Goal: Task Accomplishment & Management: Complete application form

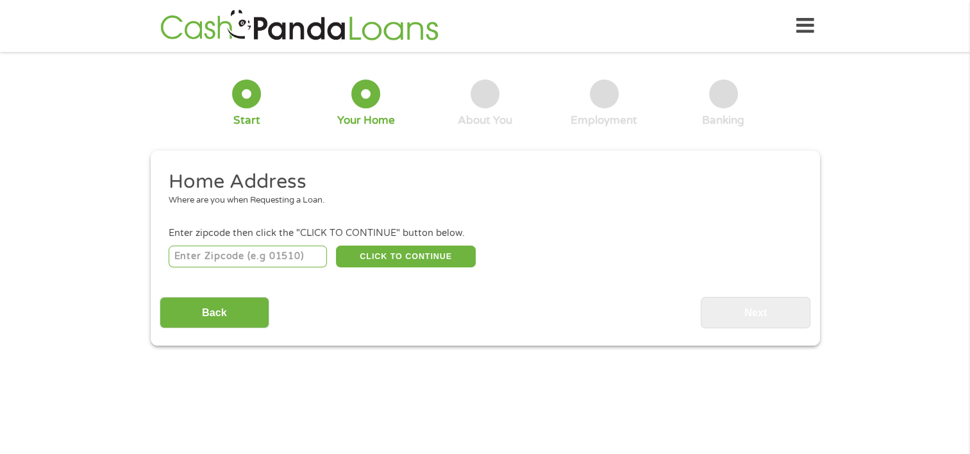
click at [304, 259] on input "number" at bounding box center [248, 256] width 158 height 22
type input "89128"
select select "[US_STATE]"
click at [417, 256] on button "CLICK TO CONTINUE" at bounding box center [406, 256] width 140 height 22
type input "89128"
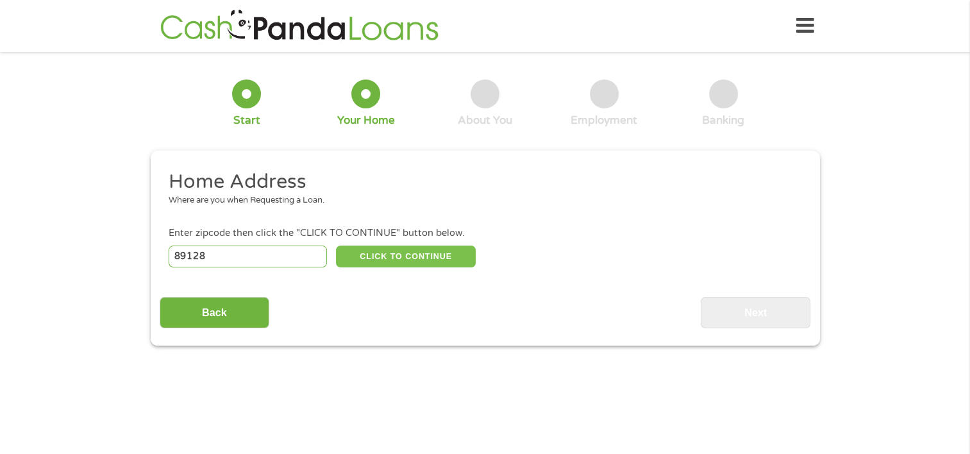
type input "[GEOGRAPHIC_DATA]"
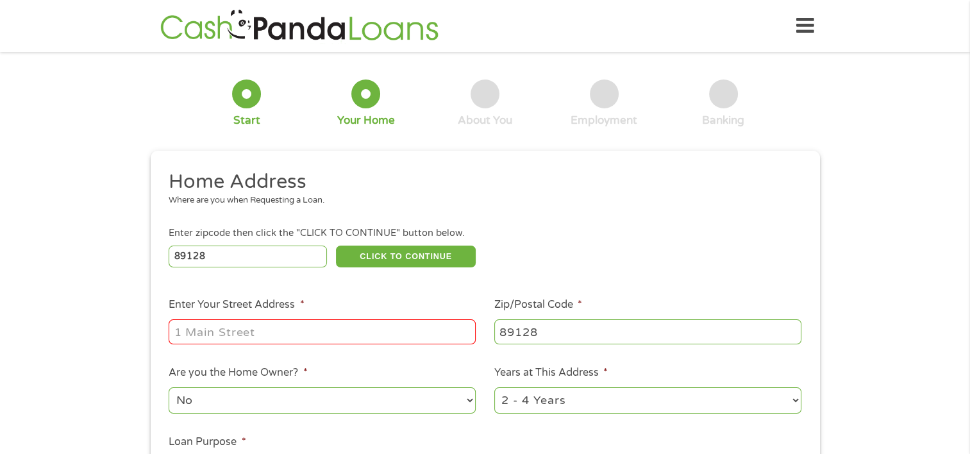
click at [431, 331] on input "Enter Your Street Address *" at bounding box center [322, 331] width 307 height 24
type input "[STREET_ADDRESS]"
click at [469, 407] on select "No Yes" at bounding box center [322, 400] width 307 height 26
select select "yes"
click at [169, 388] on select "No Yes" at bounding box center [322, 400] width 307 height 26
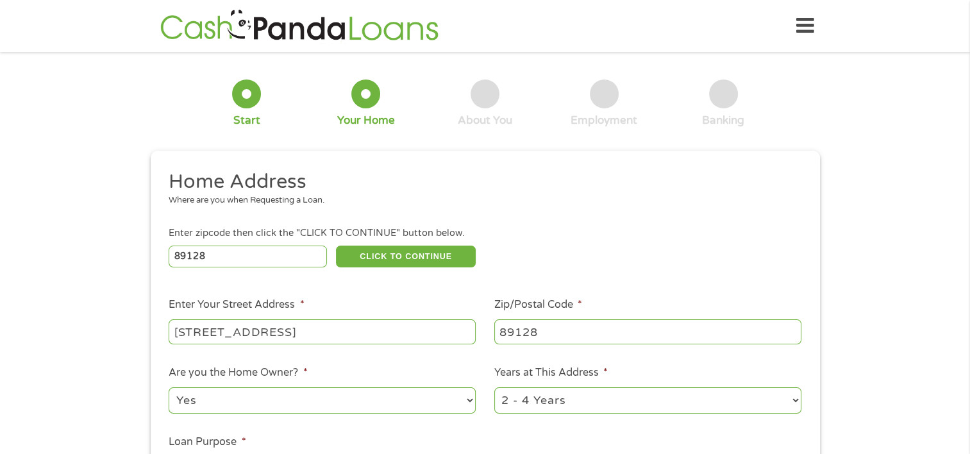
scroll to position [128, 0]
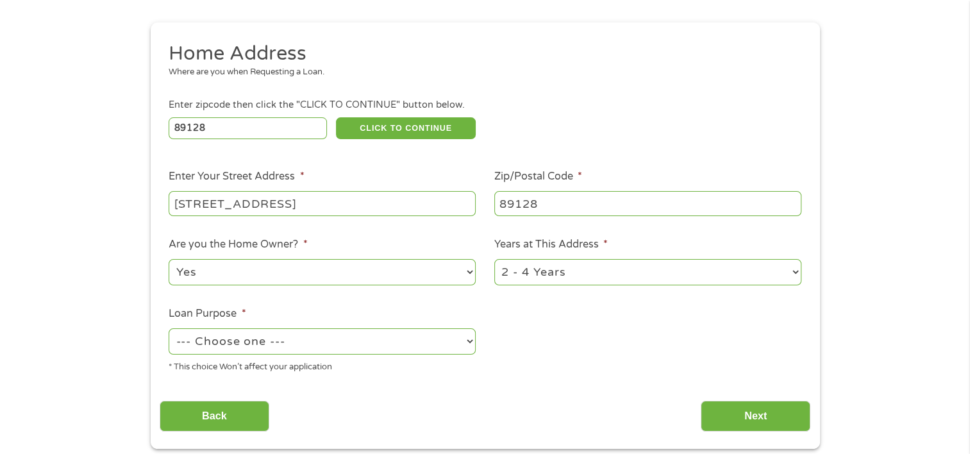
click at [798, 274] on select "1 Year or less 1 - 2 Years 2 - 4 Years Over 4 Years" at bounding box center [647, 272] width 307 height 26
select select "60months"
click at [494, 260] on select "1 Year or less 1 - 2 Years 2 - 4 Years Over 4 Years" at bounding box center [647, 272] width 307 height 26
click at [472, 341] on select "--- Choose one --- Pay Bills Debt Consolidation Home Improvement Major Purchase…" at bounding box center [322, 341] width 307 height 26
select select "medicalexpenses"
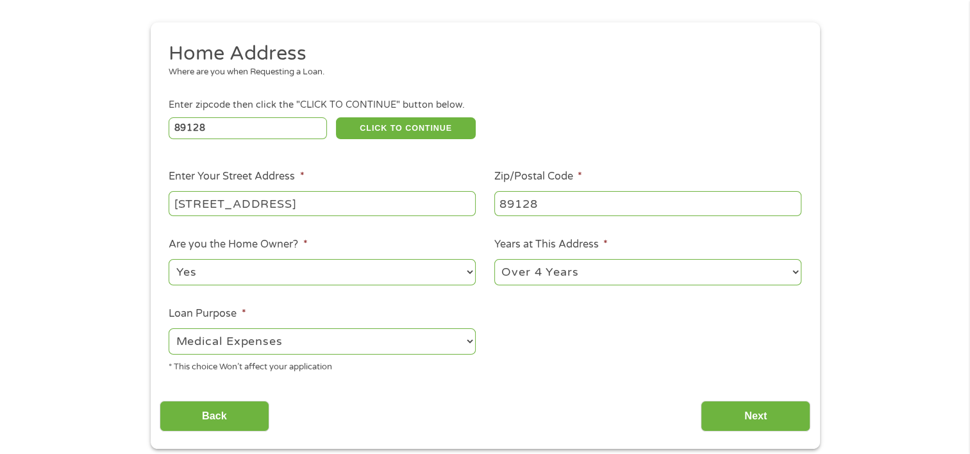
click at [169, 329] on select "--- Choose one --- Pay Bills Debt Consolidation Home Improvement Major Purchase…" at bounding box center [322, 341] width 307 height 26
click at [754, 418] on input "Next" at bounding box center [755, 416] width 110 height 31
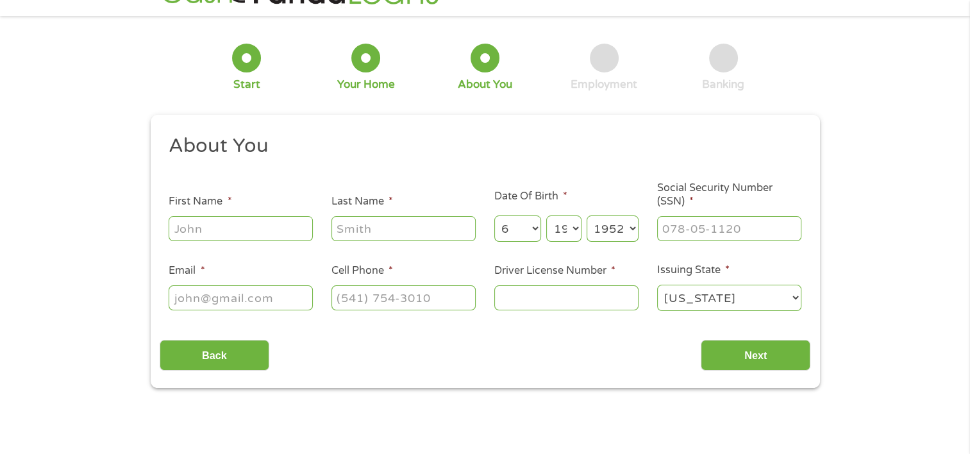
scroll to position [0, 0]
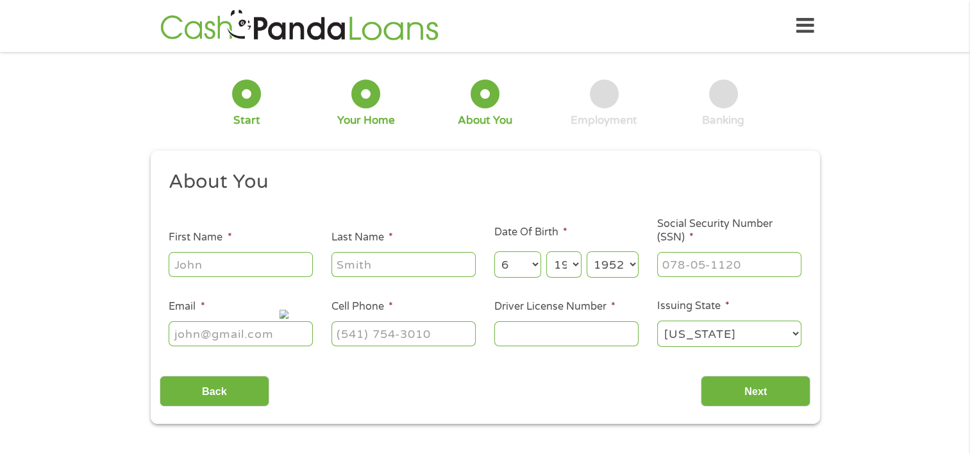
click at [244, 262] on input "First Name *" at bounding box center [241, 264] width 144 height 24
type input "[PERSON_NAME]"
type input "White"
type input "[EMAIL_ADDRESS][DOMAIN_NAME]"
type input "[PHONE_NUMBER]"
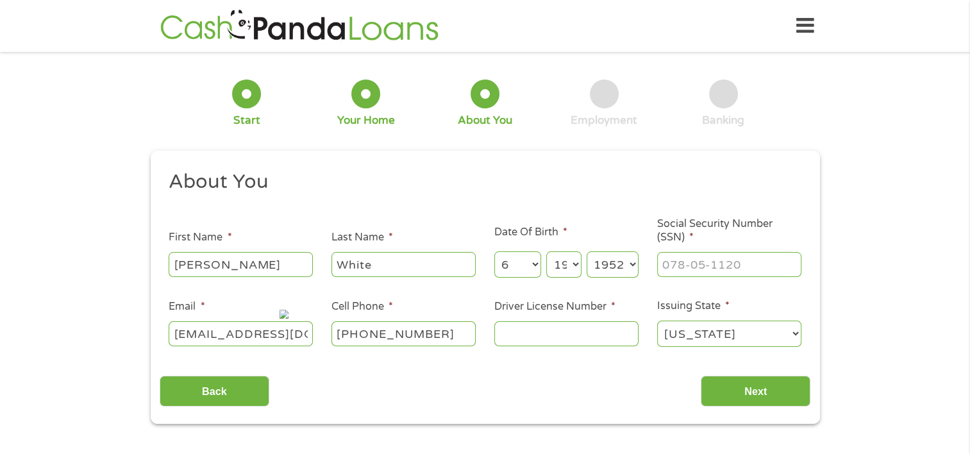
click at [540, 330] on input "Driver License Number *" at bounding box center [566, 333] width 144 height 24
type input "1602096833"
click at [775, 392] on input "Next" at bounding box center [755, 391] width 110 height 31
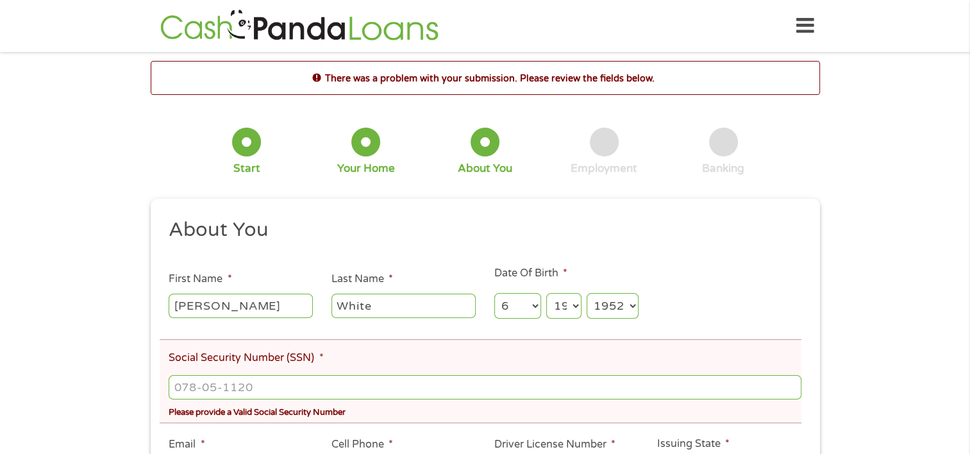
scroll to position [5, 5]
click at [552, 388] on input "___-__-____" at bounding box center [485, 387] width 632 height 24
type input "535-56-7795"
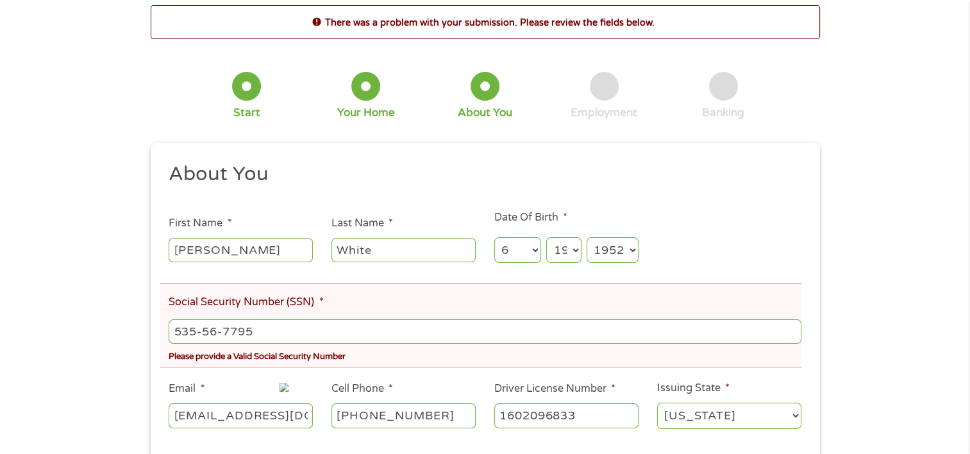
scroll to position [192, 0]
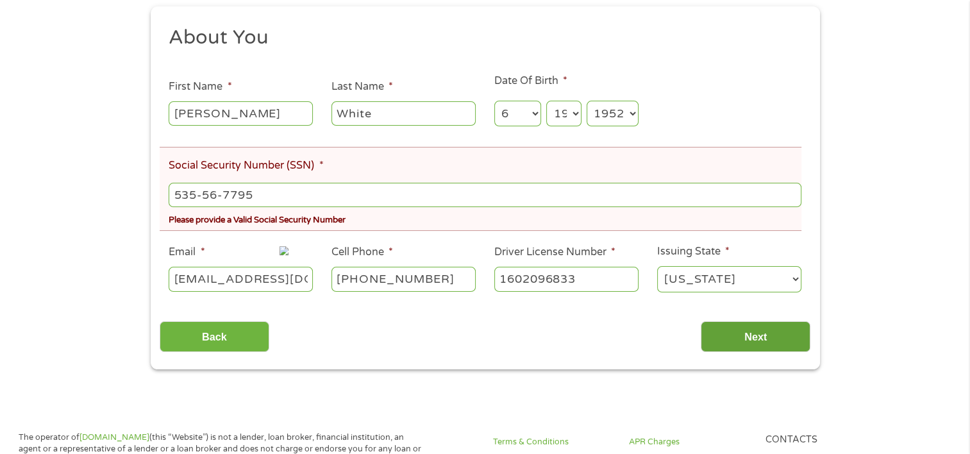
click at [759, 333] on input "Next" at bounding box center [755, 336] width 110 height 31
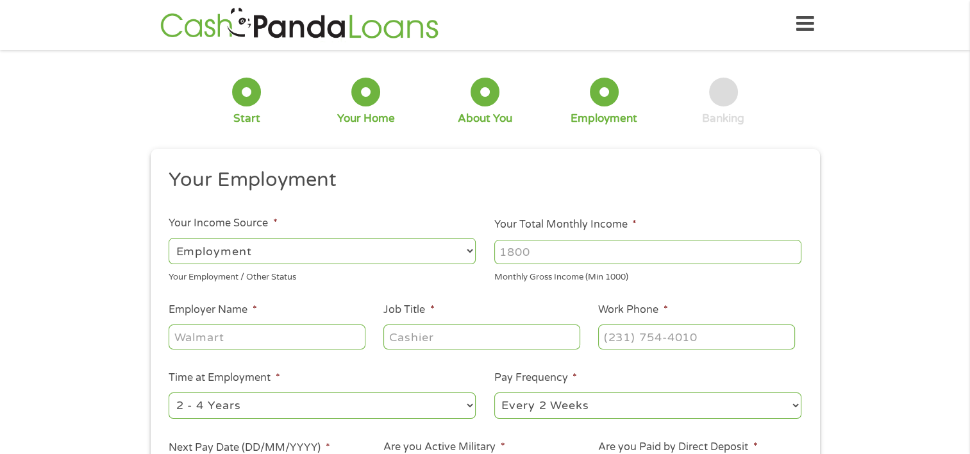
scroll to position [0, 0]
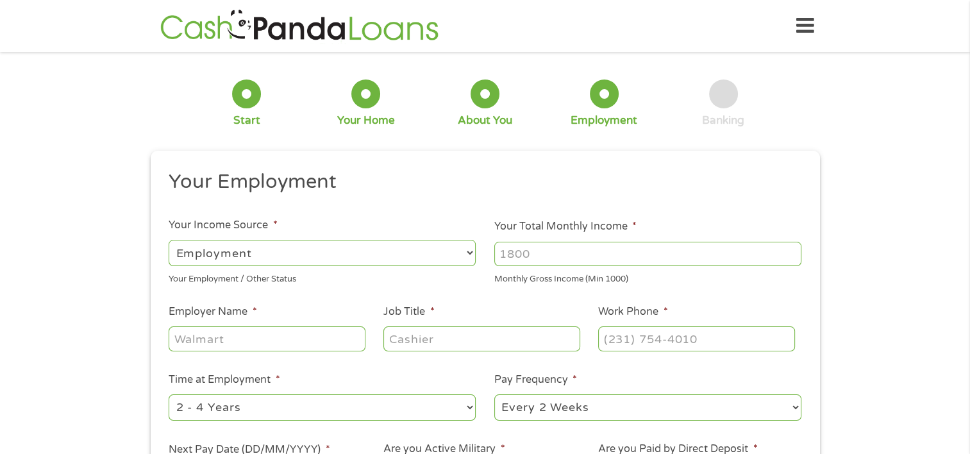
click at [467, 255] on select "--- Choose one --- Employment [DEMOGRAPHIC_DATA] Benefits" at bounding box center [322, 253] width 307 height 26
select select "benefits"
click at [169, 240] on select "--- Choose one --- Employment [DEMOGRAPHIC_DATA] Benefits" at bounding box center [322, 253] width 307 height 26
type input "Other"
type input "[PHONE_NUMBER]"
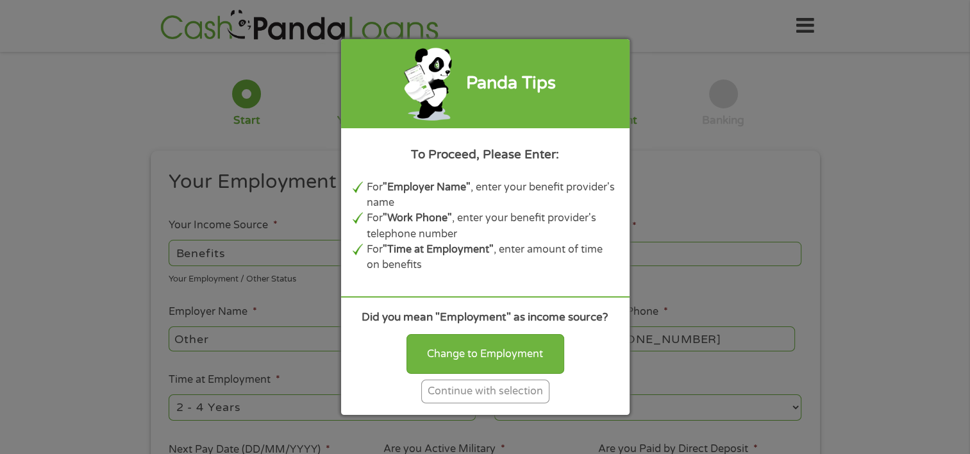
click at [494, 397] on div "Continue with selection" at bounding box center [485, 391] width 128 height 24
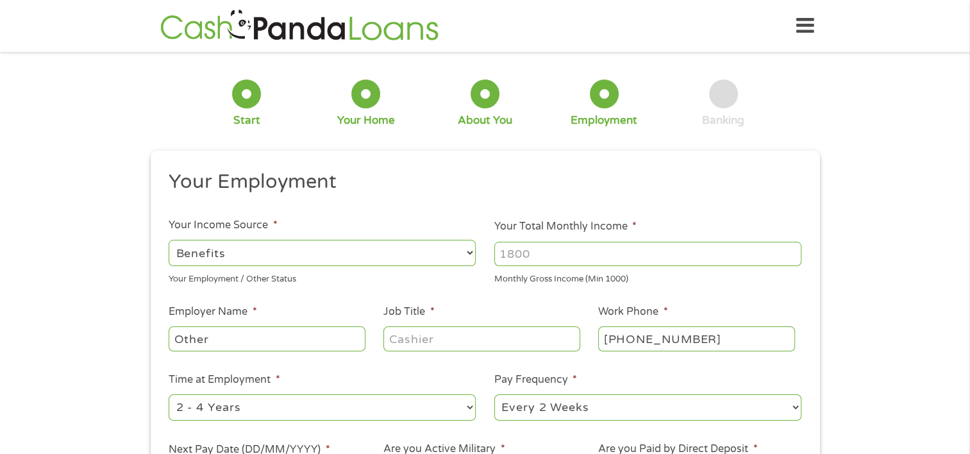
click at [628, 252] on input "Your Total Monthly Income *" at bounding box center [647, 254] width 307 height 24
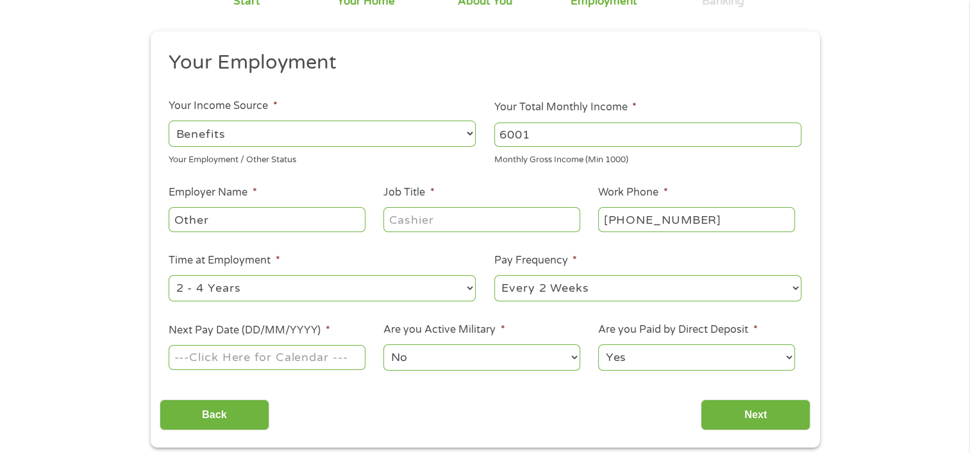
scroll to position [128, 0]
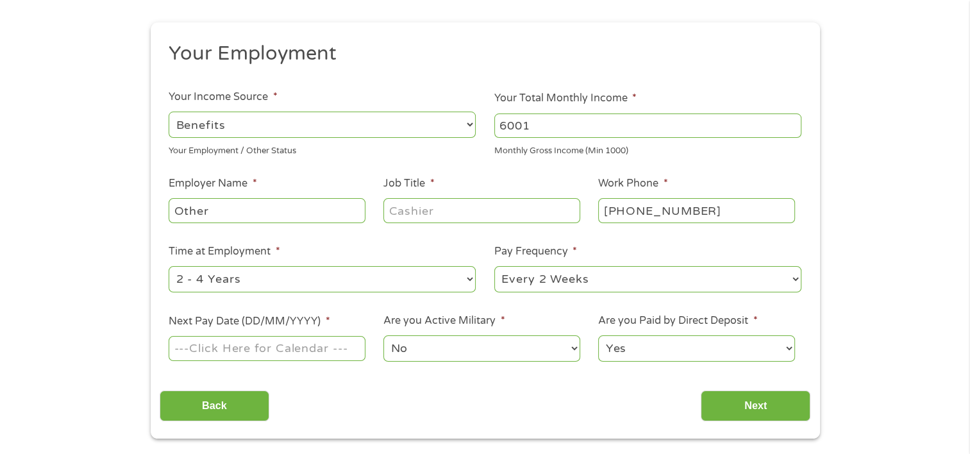
type input "6001"
click at [354, 215] on input "Other" at bounding box center [267, 210] width 196 height 24
click at [482, 210] on input "Job Title *" at bounding box center [481, 210] width 196 height 24
type input "manager"
click at [472, 282] on select "--- Choose one --- 1 Year or less 1 - 2 Years 2 - 4 Years Over 4 Years" at bounding box center [322, 279] width 307 height 26
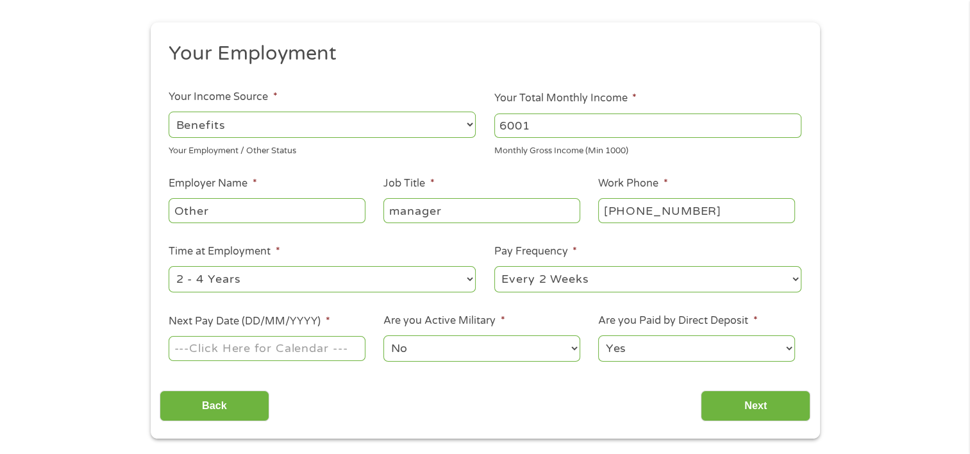
select select "60months"
click at [169, 267] on select "--- Choose one --- 1 Year or less 1 - 2 Years 2 - 4 Years Over 4 Years" at bounding box center [322, 279] width 307 height 26
click at [342, 351] on input "Next Pay Date (DD/MM/YYYY) *" at bounding box center [267, 348] width 196 height 24
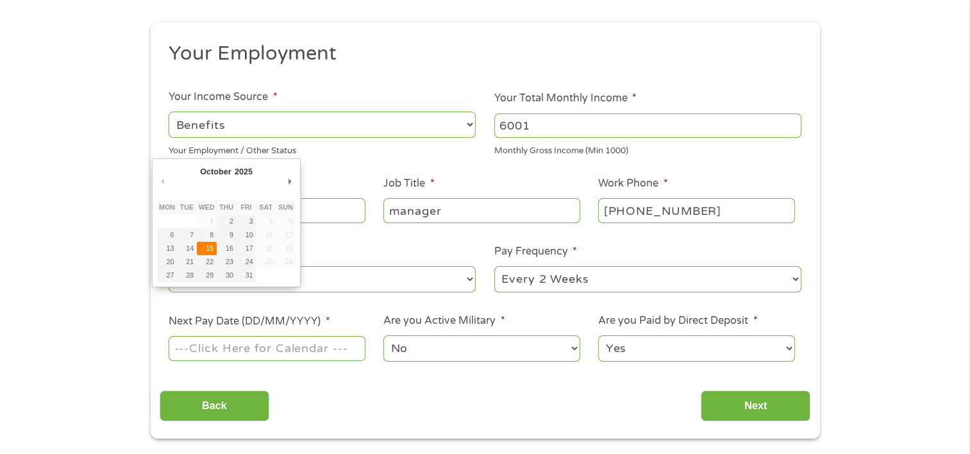
type input "[DATE]"
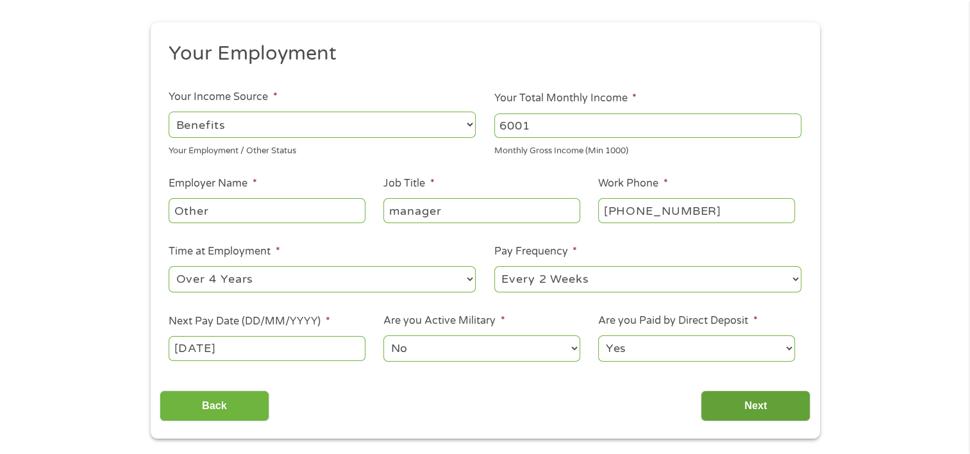
click at [729, 399] on input "Next" at bounding box center [755, 405] width 110 height 31
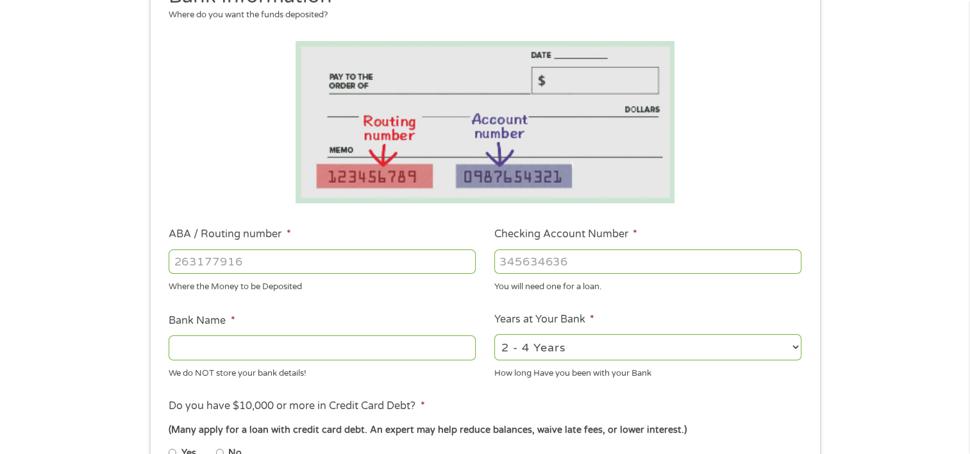
scroll to position [192, 0]
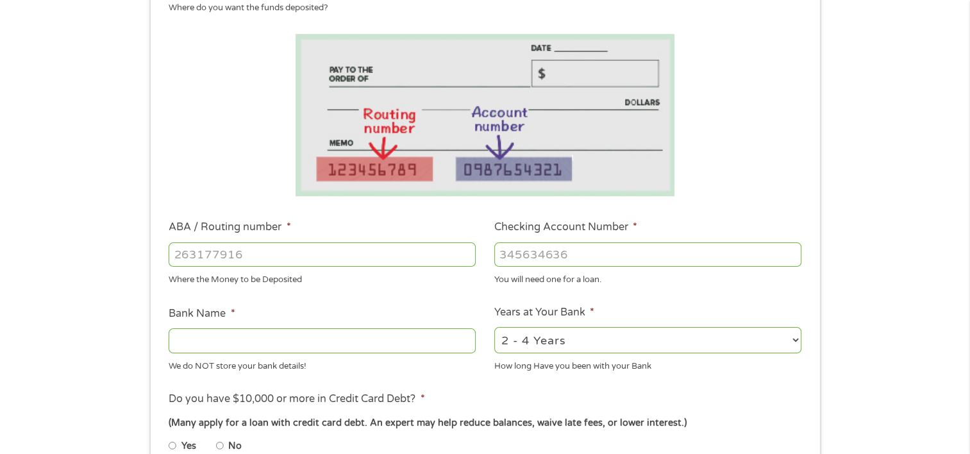
click at [333, 256] on input "ABA / Routing number *" at bounding box center [322, 254] width 307 height 24
type input "324377516"
type input "AMERICA FIRST FEDERAL CREDIT UNION"
type input "324377516"
click at [625, 257] on input "Checking Account Number *" at bounding box center [647, 254] width 307 height 24
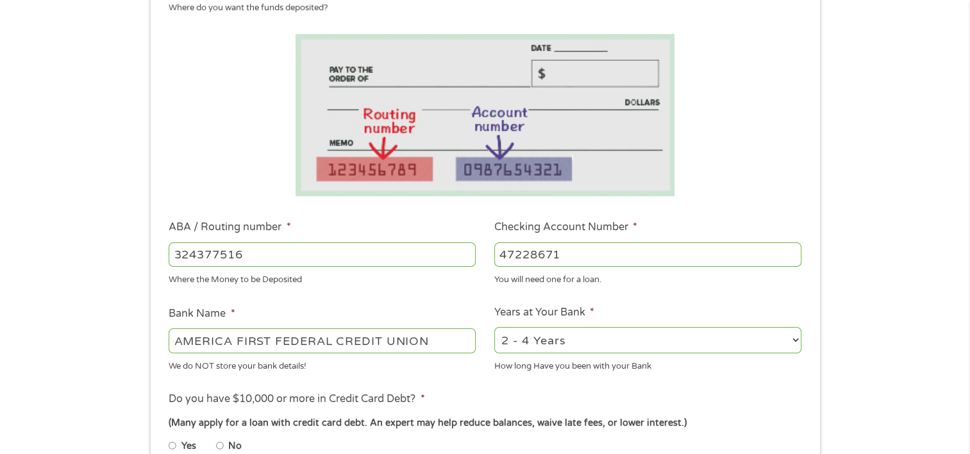
type input "47228671"
click at [738, 397] on li "Do you have $10,000 or more in Credit Card Debt? * (Many apply for a loan with …" at bounding box center [485, 427] width 650 height 72
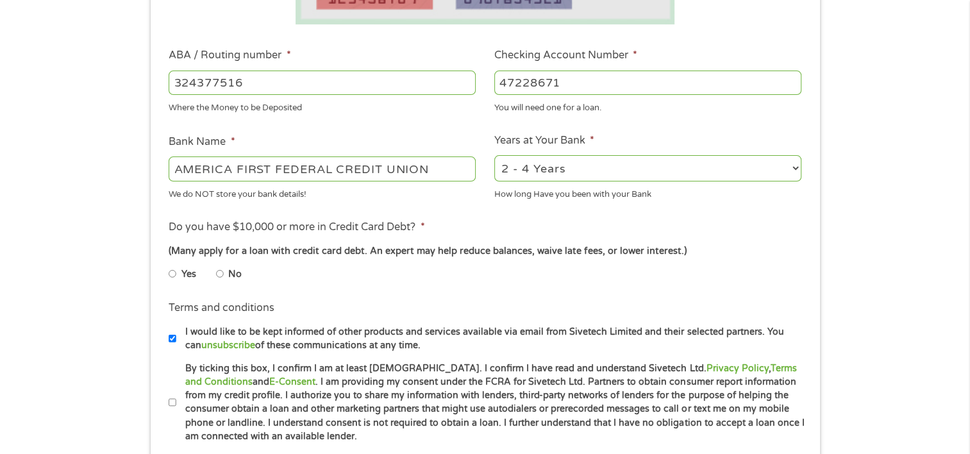
scroll to position [449, 0]
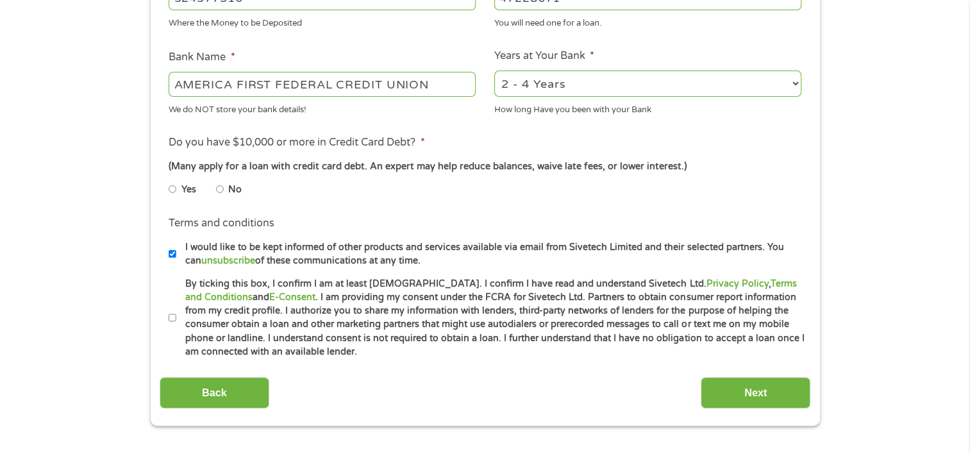
click at [175, 192] on input "Yes" at bounding box center [173, 189] width 8 height 21
radio input "true"
click at [174, 318] on input "By ticking this box, I confirm I am at least [DEMOGRAPHIC_DATA]. I confirm I ha…" at bounding box center [173, 318] width 8 height 21
checkbox input "true"
click at [779, 395] on input "Next" at bounding box center [755, 392] width 110 height 31
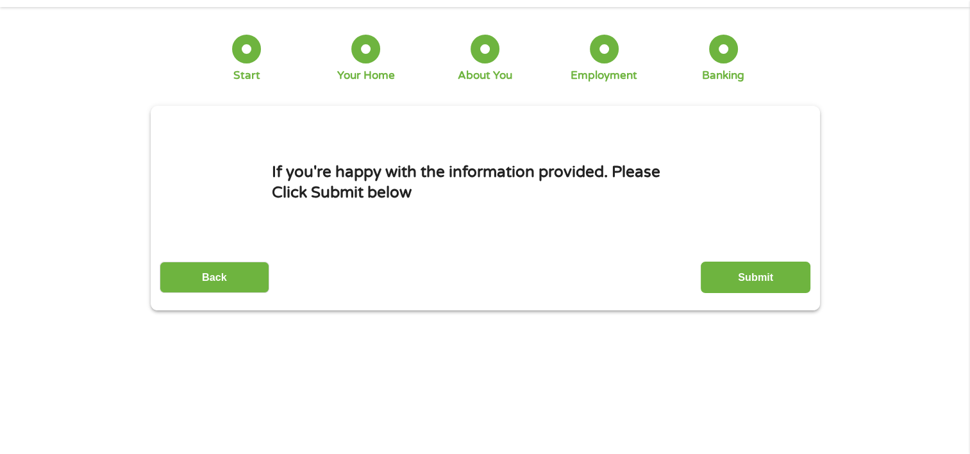
scroll to position [0, 0]
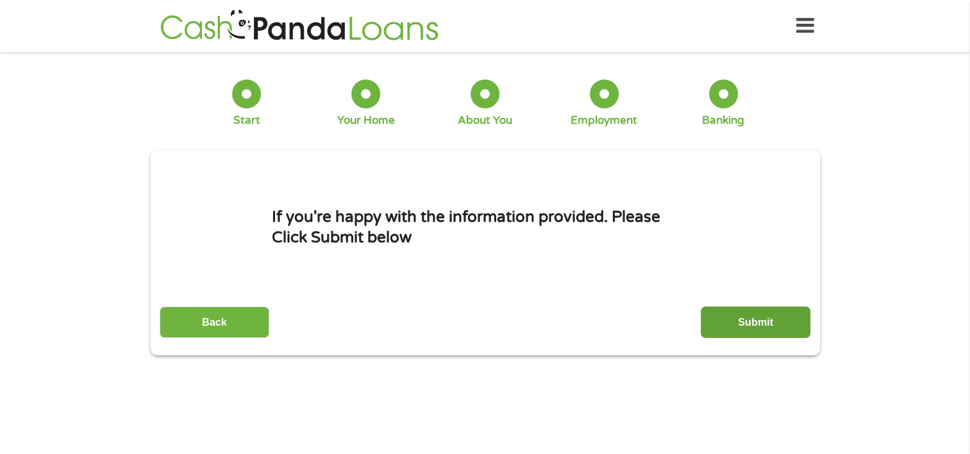
click at [769, 324] on input "Submit" at bounding box center [755, 321] width 110 height 31
